Goal: Task Accomplishment & Management: Use online tool/utility

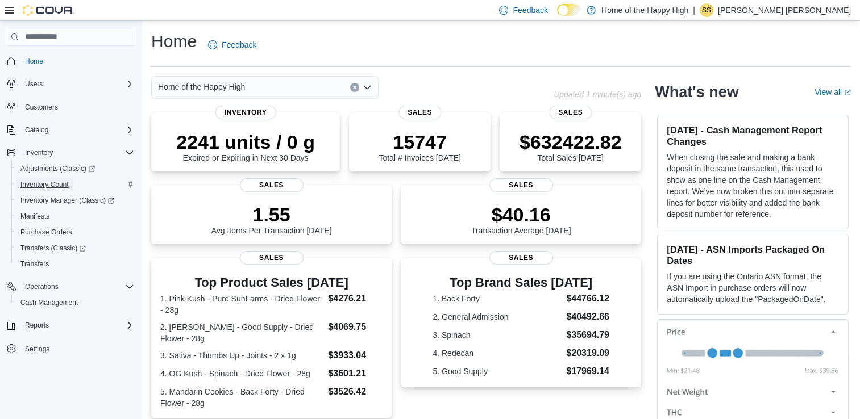
click at [48, 182] on span "Inventory Count" at bounding box center [44, 184] width 48 height 9
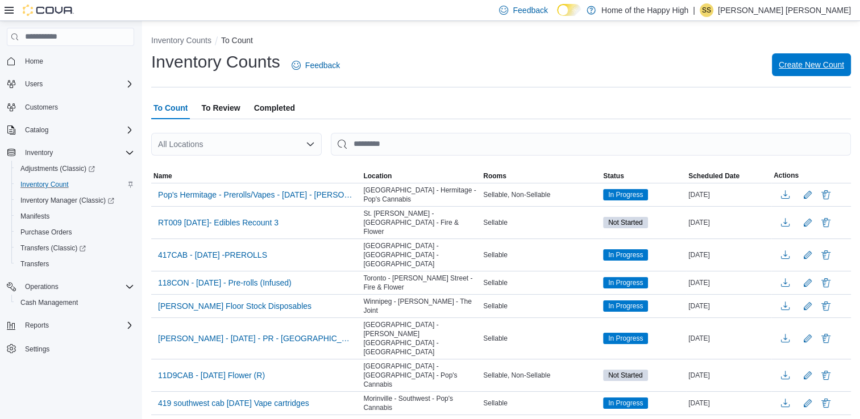
click at [840, 62] on span "Create New Count" at bounding box center [810, 64] width 65 height 11
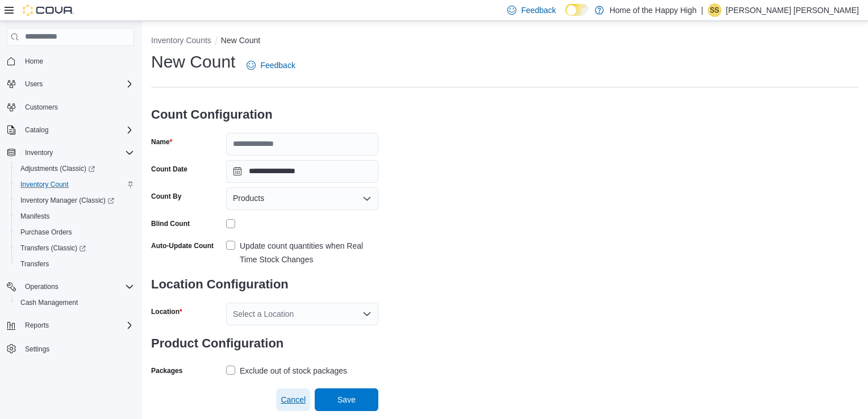
click at [293, 393] on span "Cancel" at bounding box center [293, 400] width 25 height 23
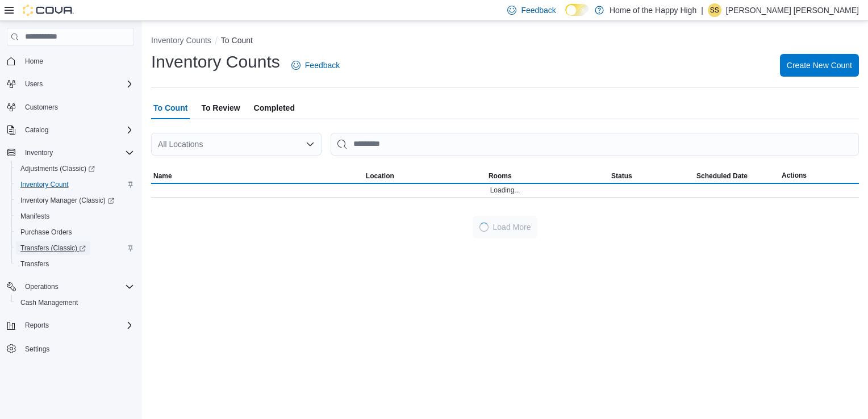
click at [53, 250] on span "Transfers (Classic)" at bounding box center [52, 248] width 65 height 9
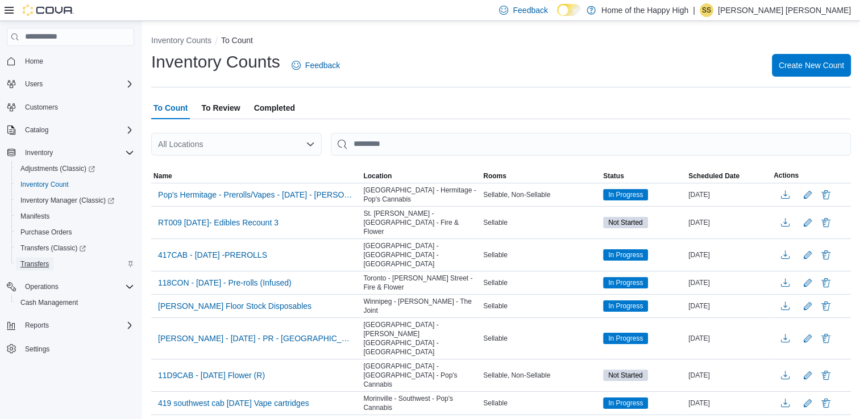
click at [30, 261] on span "Transfers" at bounding box center [34, 264] width 28 height 9
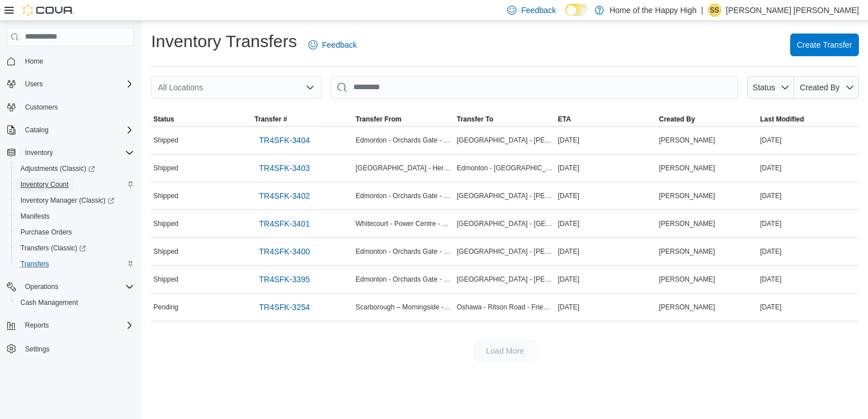
click at [40, 181] on span "Inventory Count" at bounding box center [44, 184] width 48 height 9
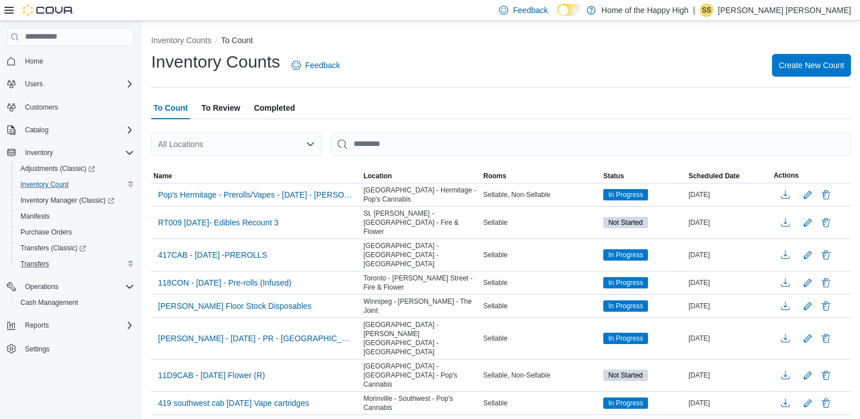
click at [230, 110] on span "To Review" at bounding box center [220, 108] width 39 height 23
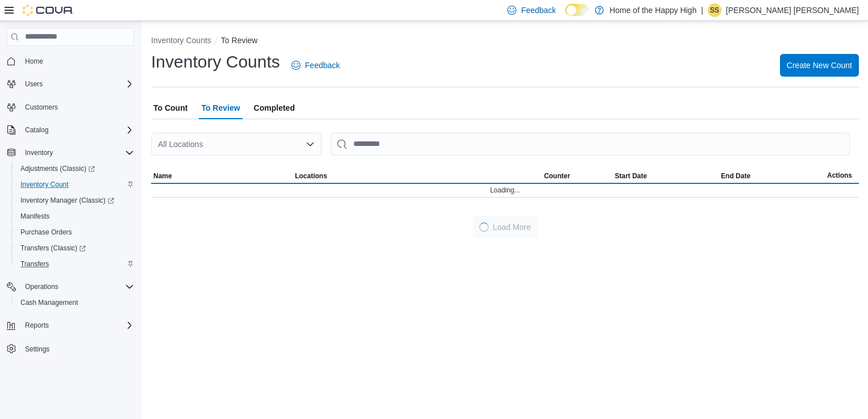
click at [194, 105] on div "To Count To Review Completed" at bounding box center [505, 108] width 708 height 23
click at [180, 107] on span "To Count" at bounding box center [170, 108] width 34 height 23
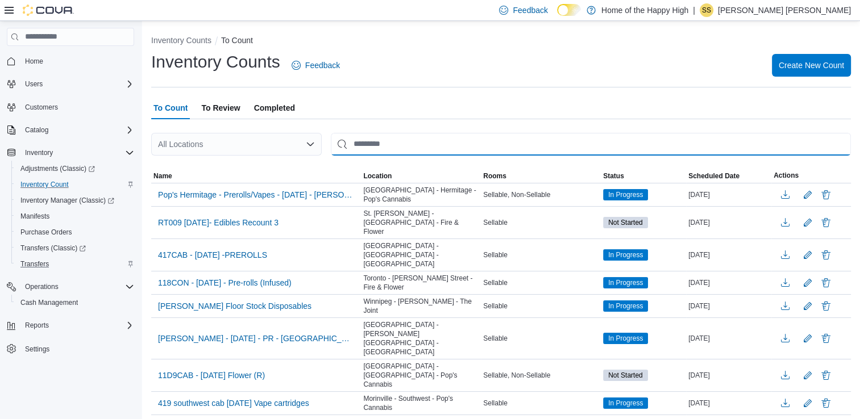
click at [351, 151] on input "This is a search bar. After typing your query, hit enter to filter the results …" at bounding box center [591, 144] width 520 height 23
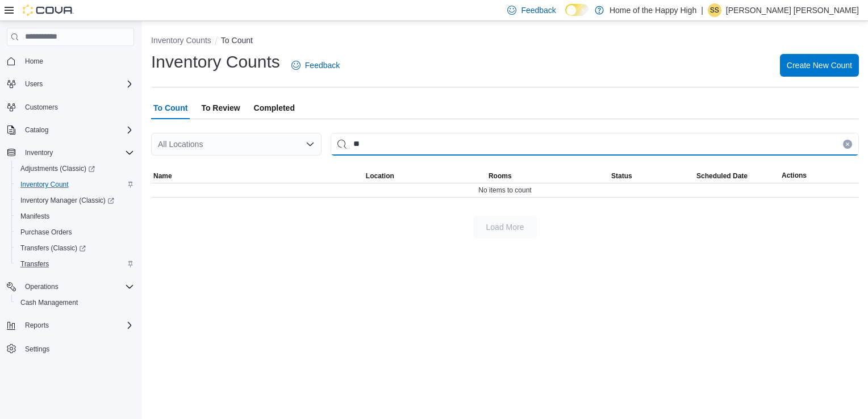
type input "*"
type input "******"
click at [846, 140] on button "Clear input" at bounding box center [847, 144] width 9 height 9
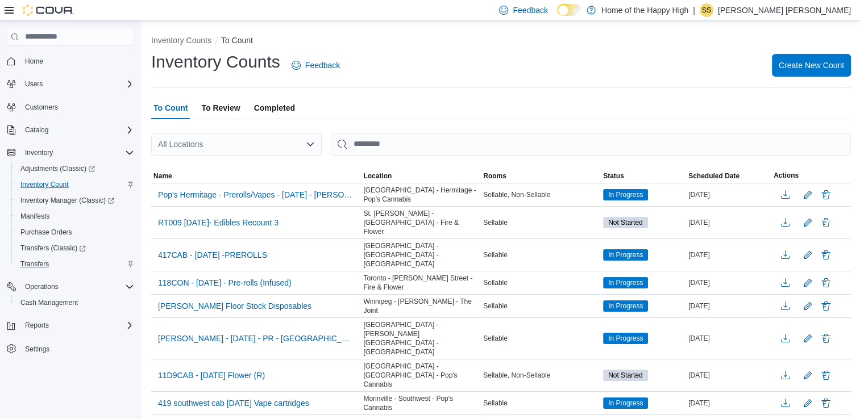
click at [202, 144] on div "All Locations" at bounding box center [236, 144] width 170 height 23
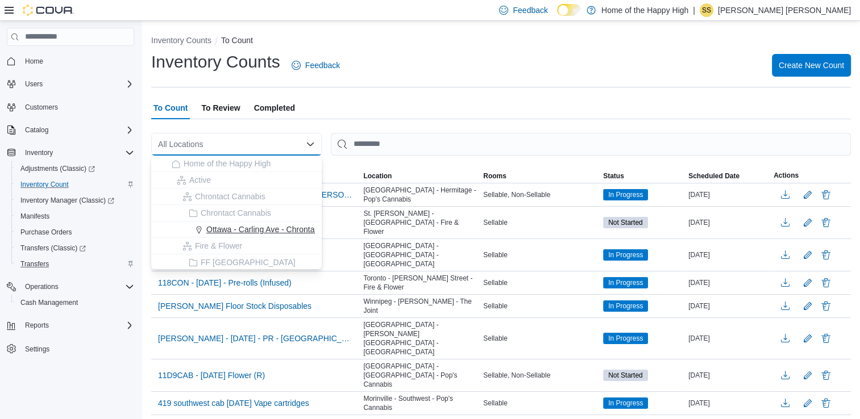
click at [260, 230] on span "Ottawa - Carling Ave - Chrontact Cannabis" at bounding box center [281, 229] width 150 height 11
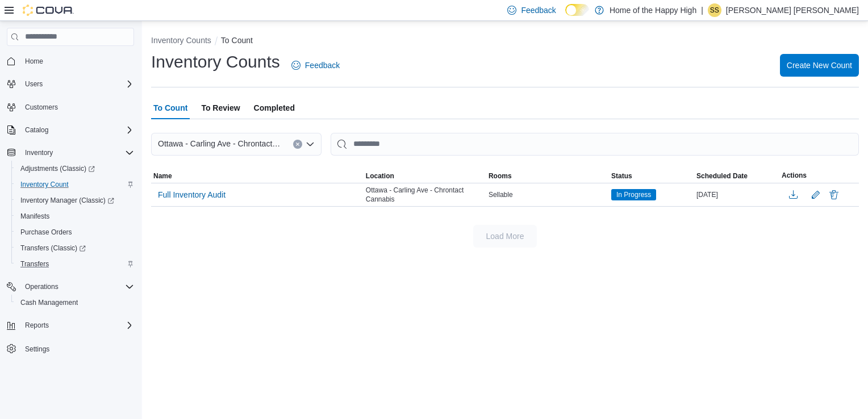
click at [241, 145] on span "Ottawa - Carling Ave - Chrontact Cannabis" at bounding box center [220, 144] width 124 height 14
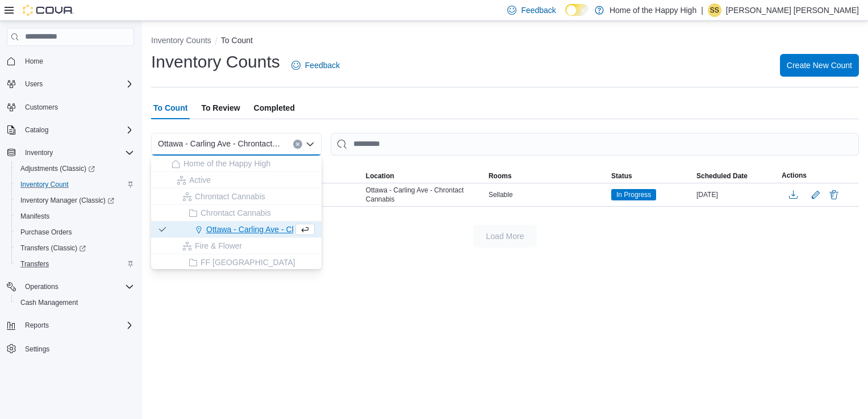
click at [257, 235] on button "Ottawa - Carling Ave - Chrontact Cannabis" at bounding box center [236, 230] width 170 height 16
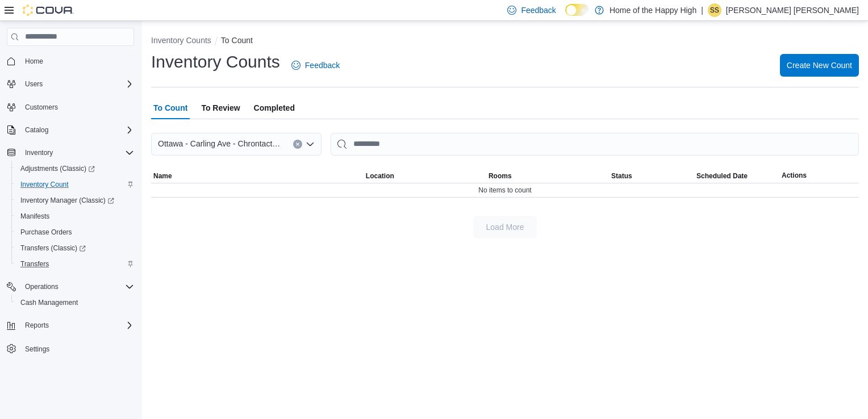
click at [250, 142] on span "Ottawa - Carling Ave - Chrontact Cannabis" at bounding box center [220, 144] width 124 height 14
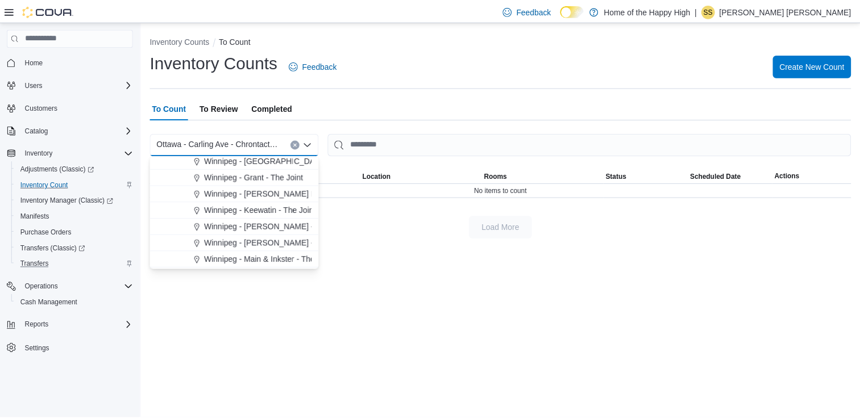
scroll to position [2547, 0]
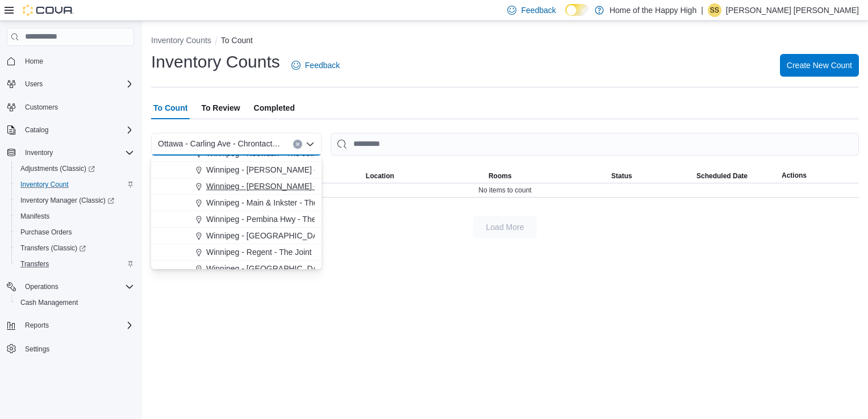
click at [248, 189] on span "Winnipeg - [PERSON_NAME] - The Joint" at bounding box center [278, 186] width 145 height 11
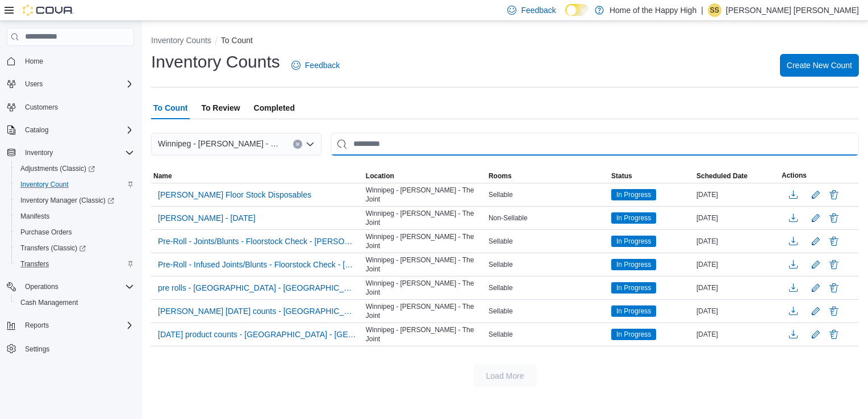
click at [506, 133] on input "This is a search bar. After typing your query, hit enter to filter the results …" at bounding box center [595, 144] width 528 height 23
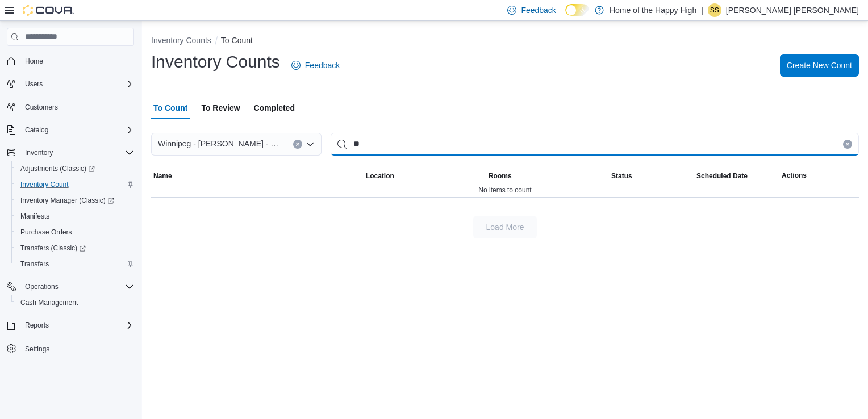
type input "*"
click at [385, 137] on input "This is a search bar. After typing your query, hit enter to filter the results …" at bounding box center [595, 144] width 528 height 23
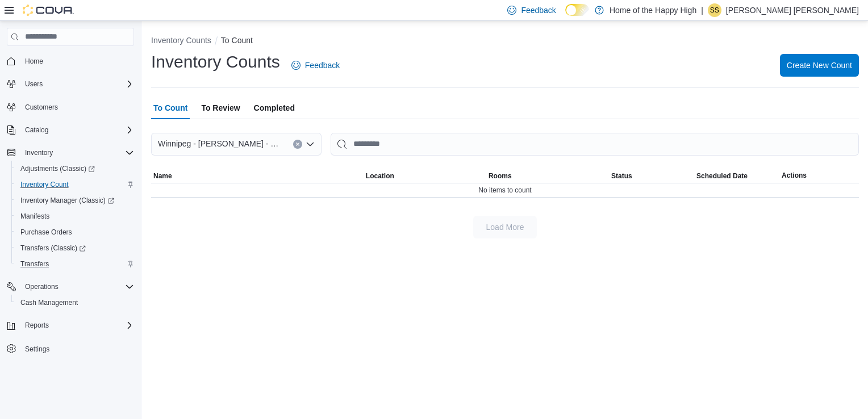
click at [223, 110] on span "To Review" at bounding box center [220, 108] width 39 height 23
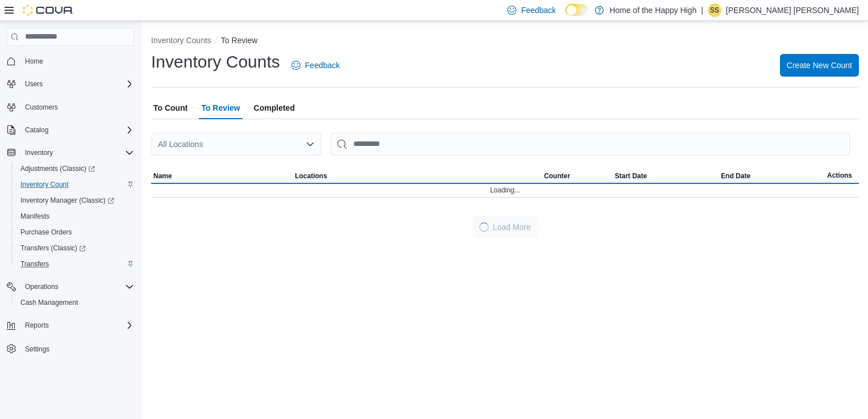
click at [265, 110] on span "Completed" at bounding box center [274, 108] width 41 height 23
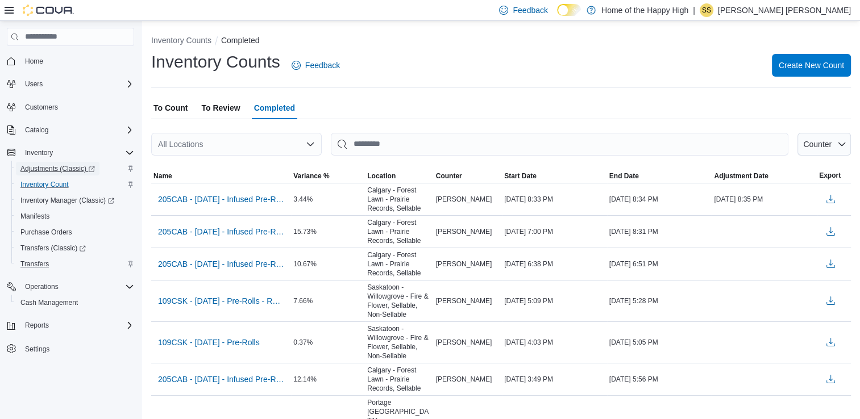
click at [45, 171] on span "Adjustments (Classic)" at bounding box center [57, 168] width 74 height 9
